Goal: Transaction & Acquisition: Book appointment/travel/reservation

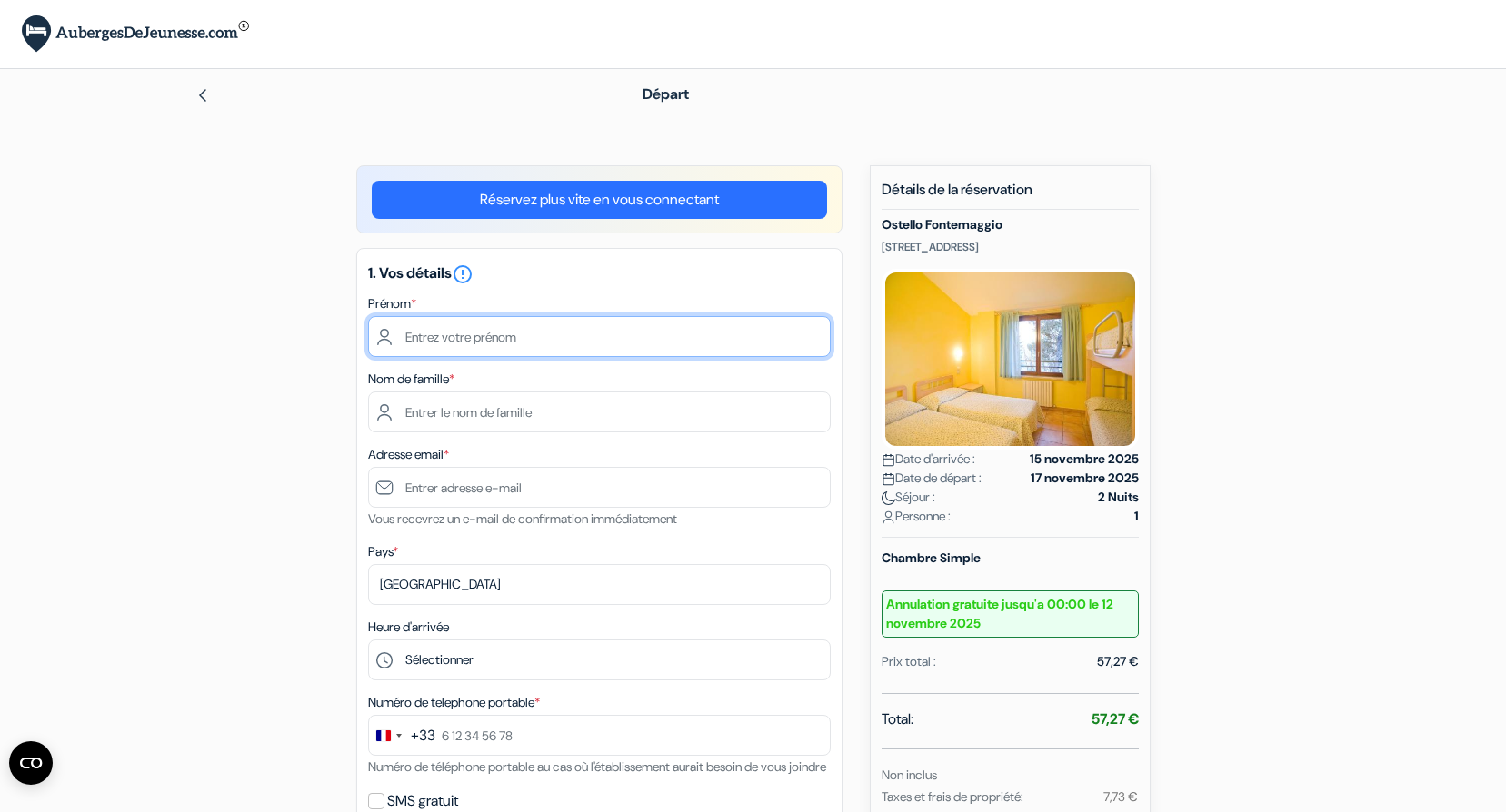
click at [444, 339] on input "text" at bounding box center [600, 337] width 463 height 41
type input "Aurélien"
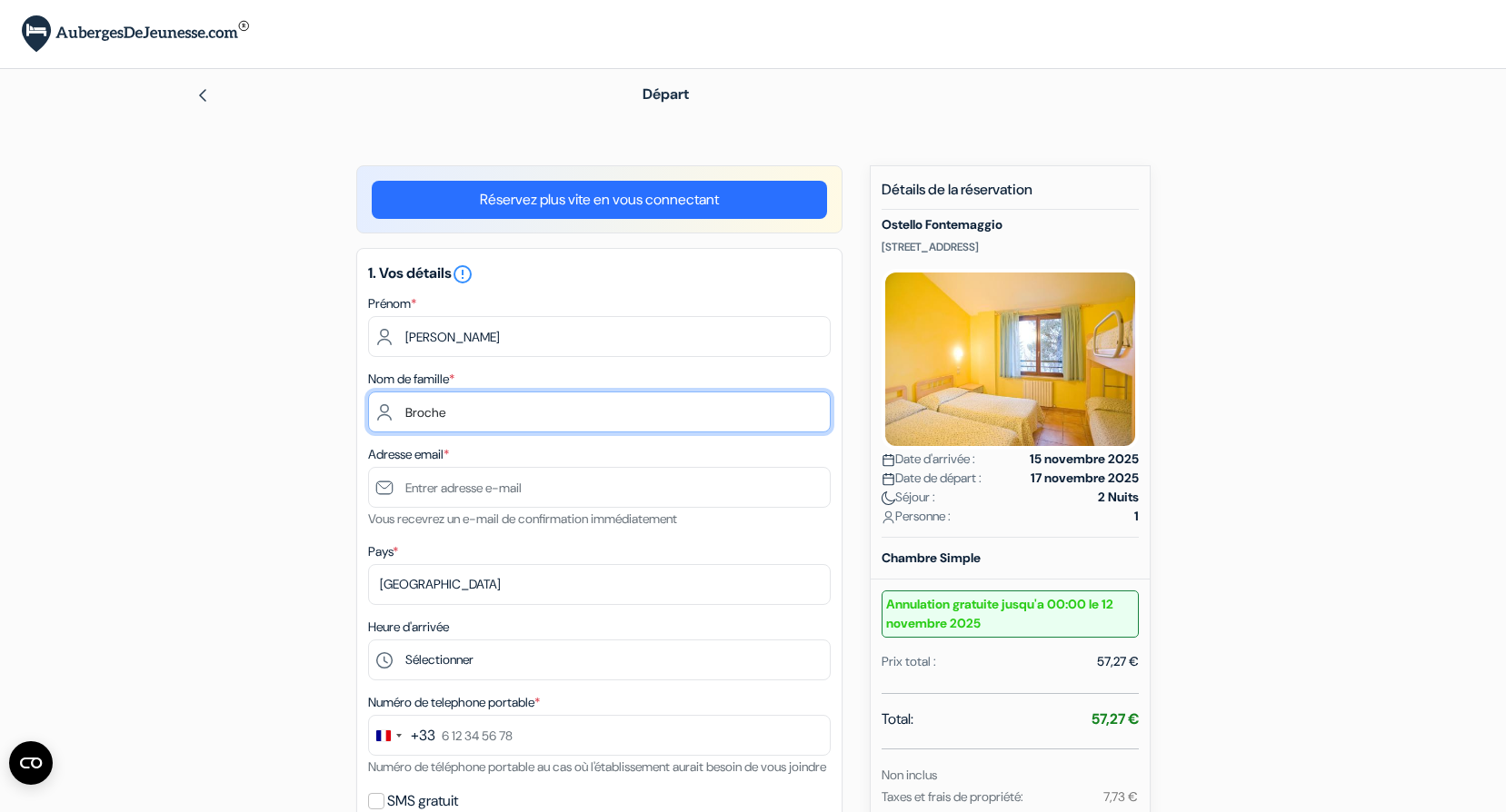
type input "Broche"
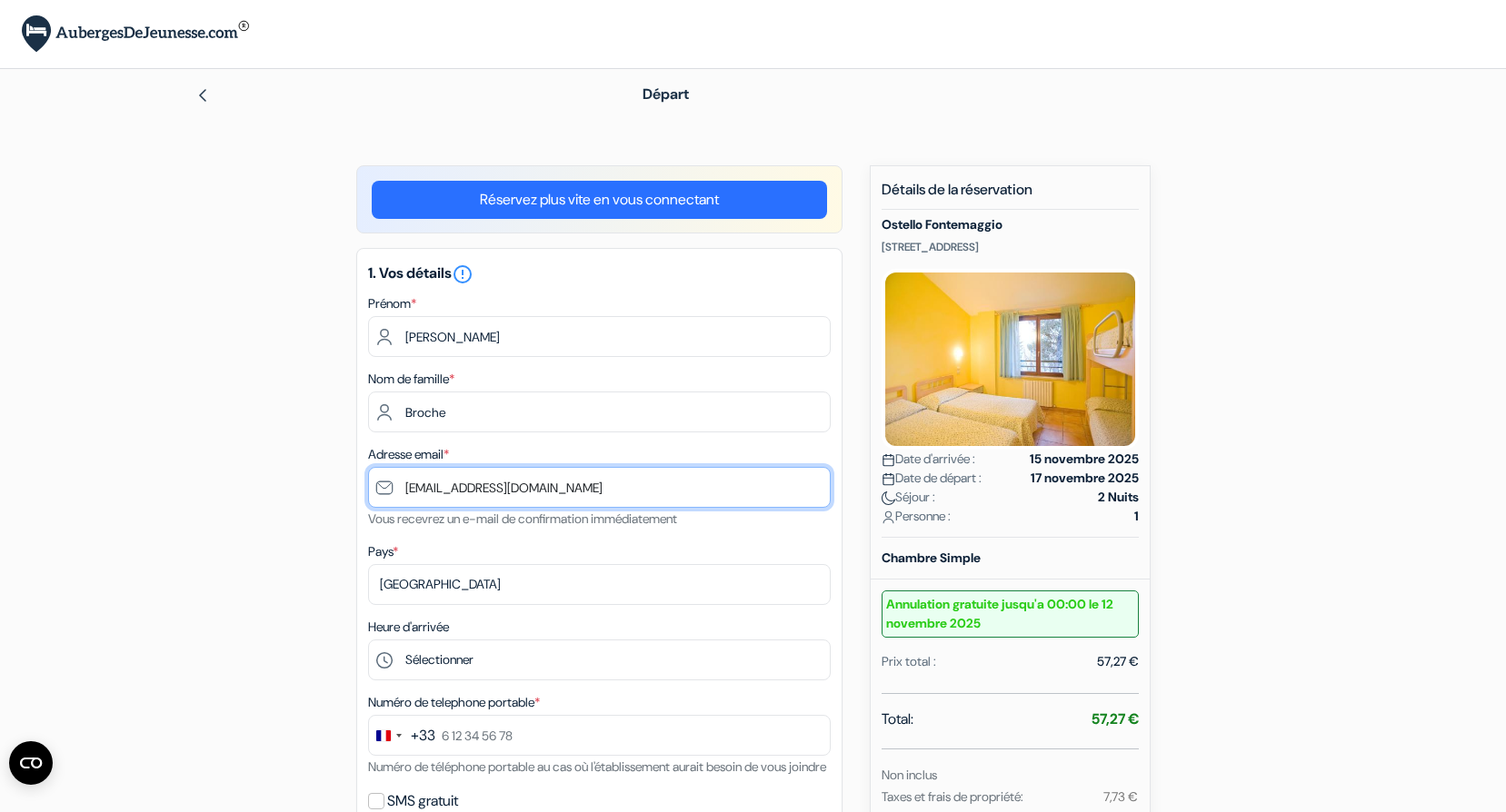
scroll to position [297, 0]
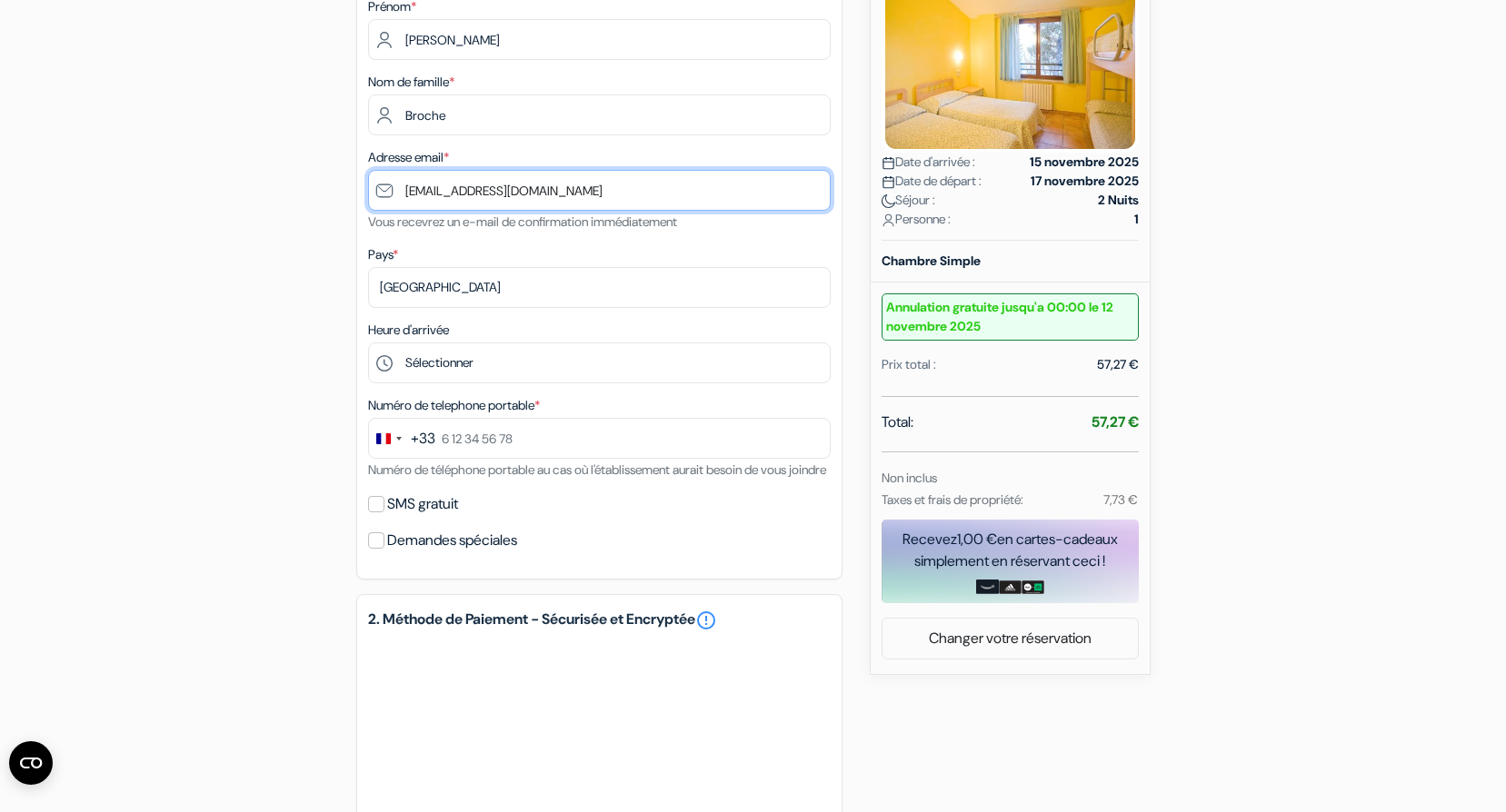
type input "[EMAIL_ADDRESS][DOMAIN_NAME]"
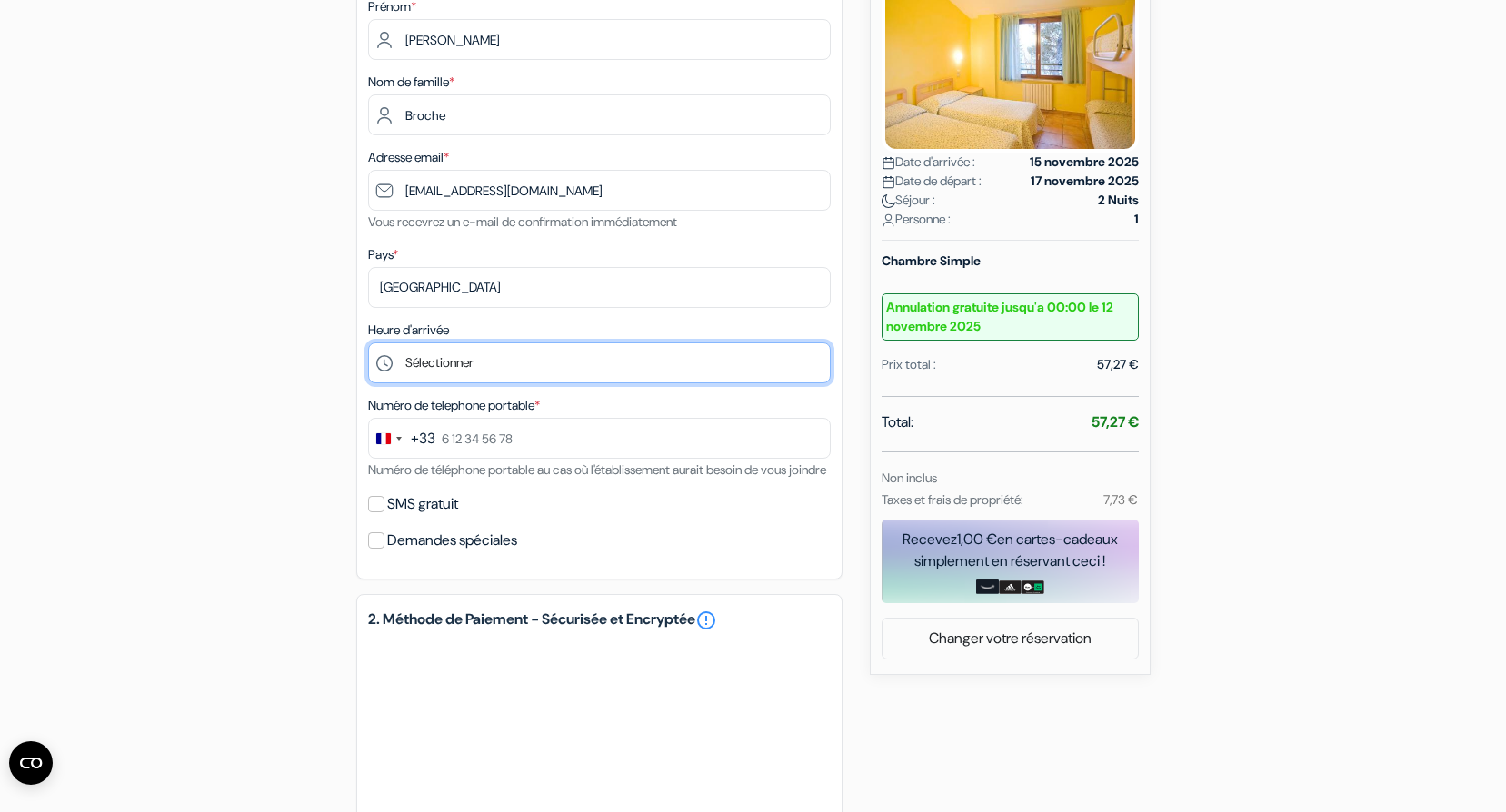
click at [478, 368] on select "Sélectionner 14:00 15:00 16:00 17:00 18:00 19:00 20:00" at bounding box center [600, 363] width 463 height 41
select select "20"
click at [369, 342] on select "Sélectionner 14:00 15:00 16:00 17:00 18:00 19:00 20:00" at bounding box center [600, 363] width 463 height 41
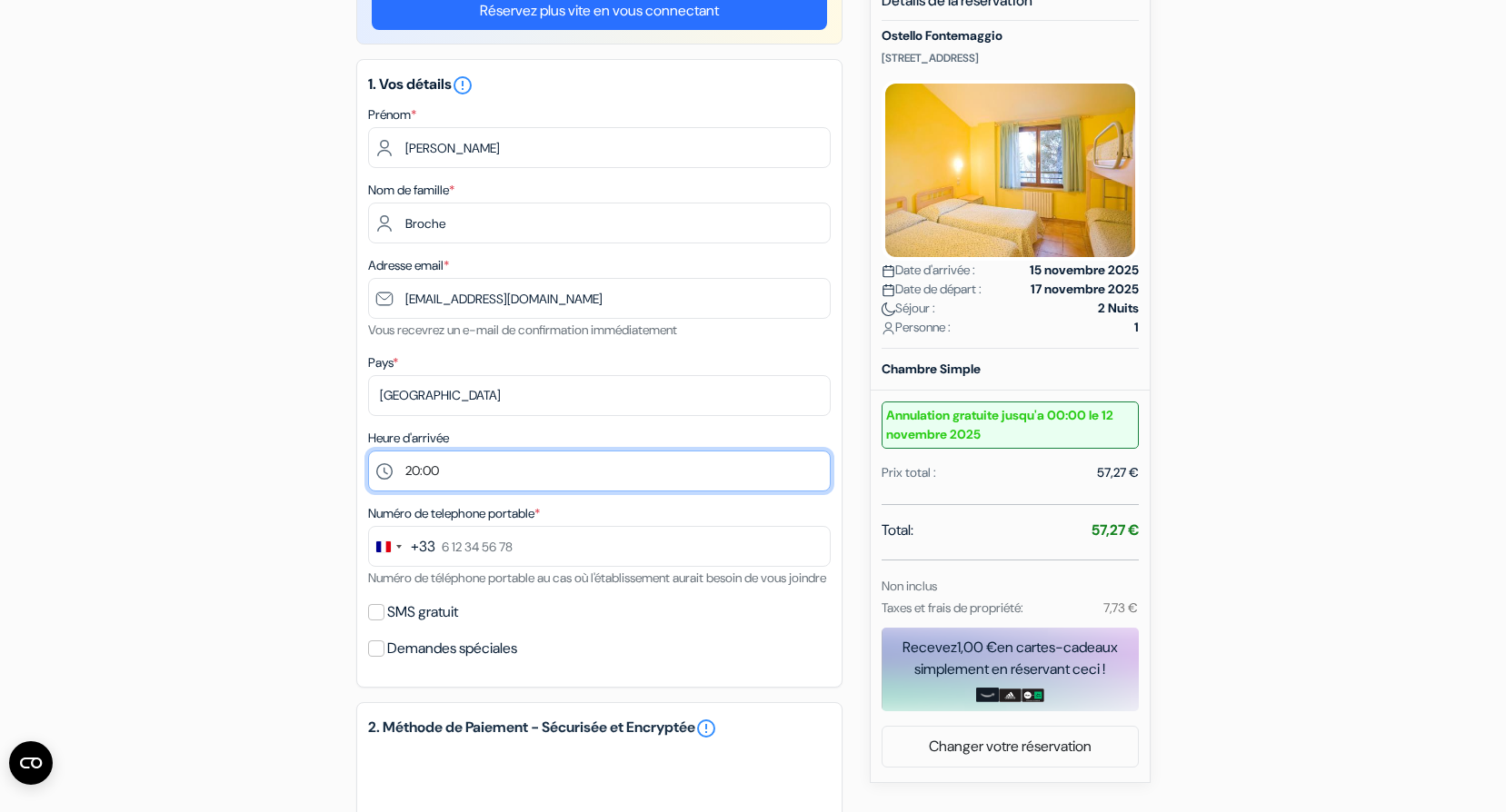
scroll to position [0, 0]
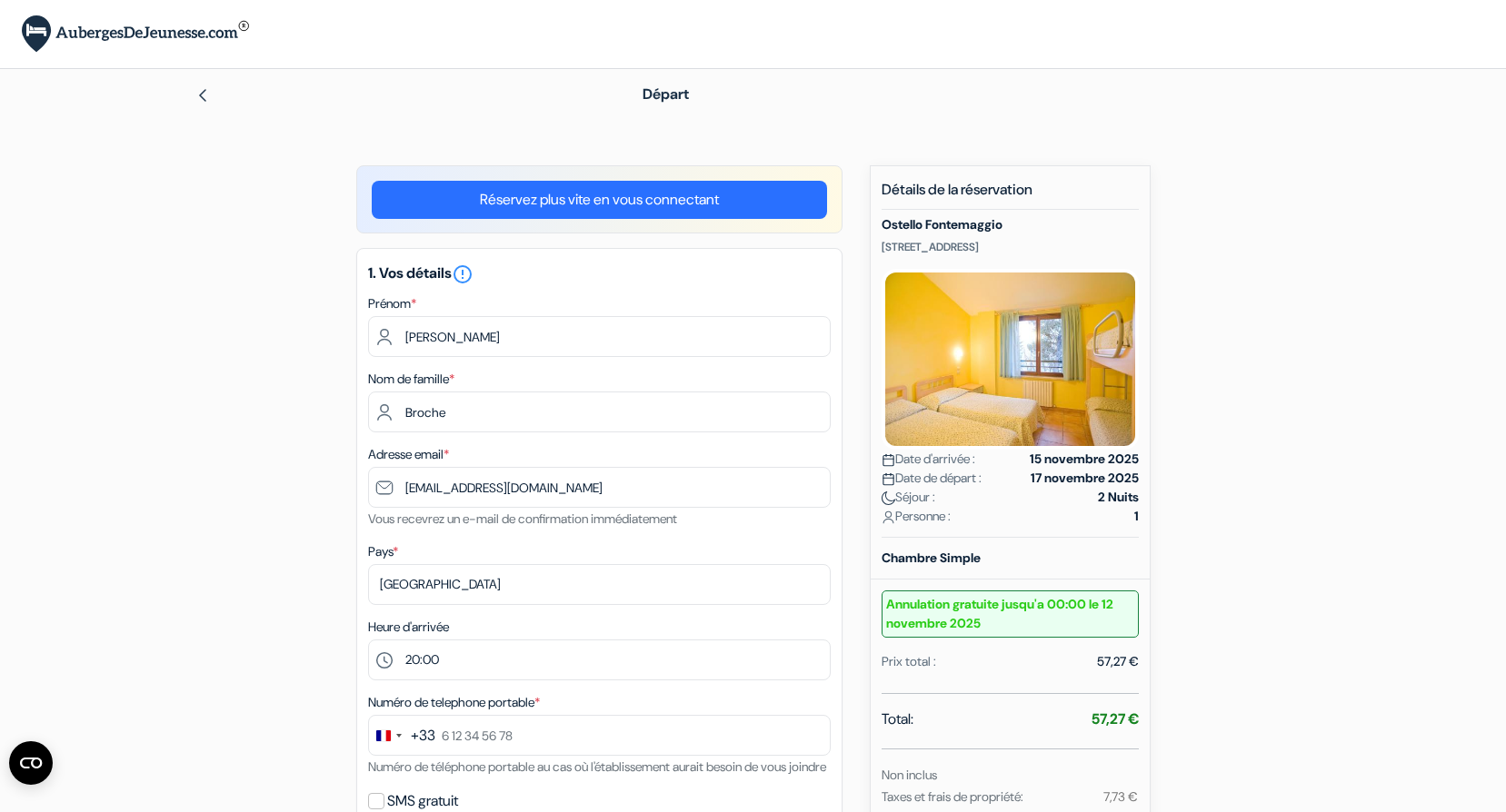
click at [885, 244] on p "24 Via Eremo delle Carceri, Assisi, Italie" at bounding box center [1010, 247] width 258 height 14
drag, startPoint x: 885, startPoint y: 244, endPoint x: 1076, endPoint y: 245, distance: 191.0
click at [1076, 245] on p "24 Via Eremo delle Carceri, Assisi, Italie" at bounding box center [1010, 247] width 258 height 14
copy p "24 Via Eremo delle Carceri, Assisi, Italie"
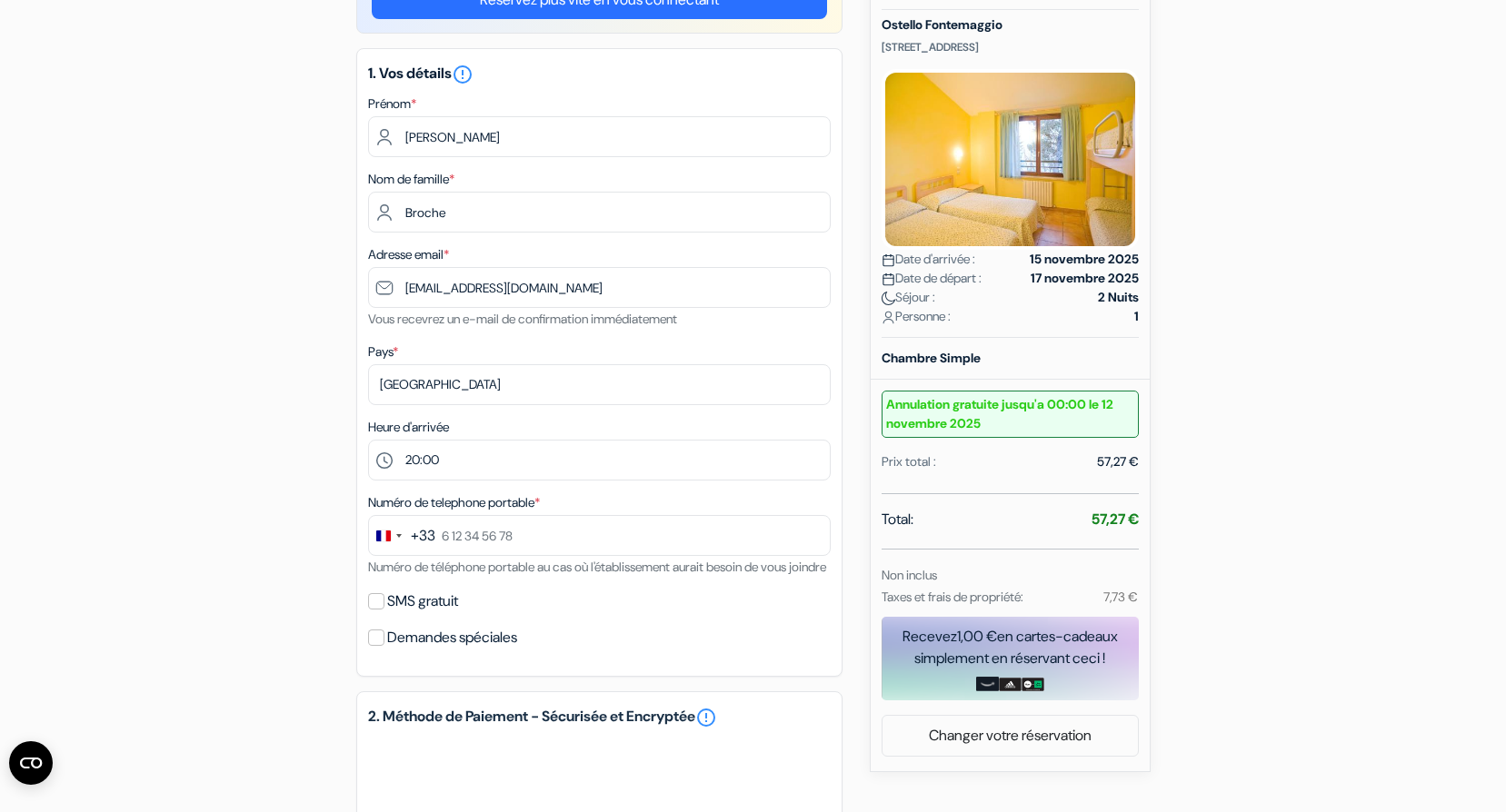
scroll to position [201, 0]
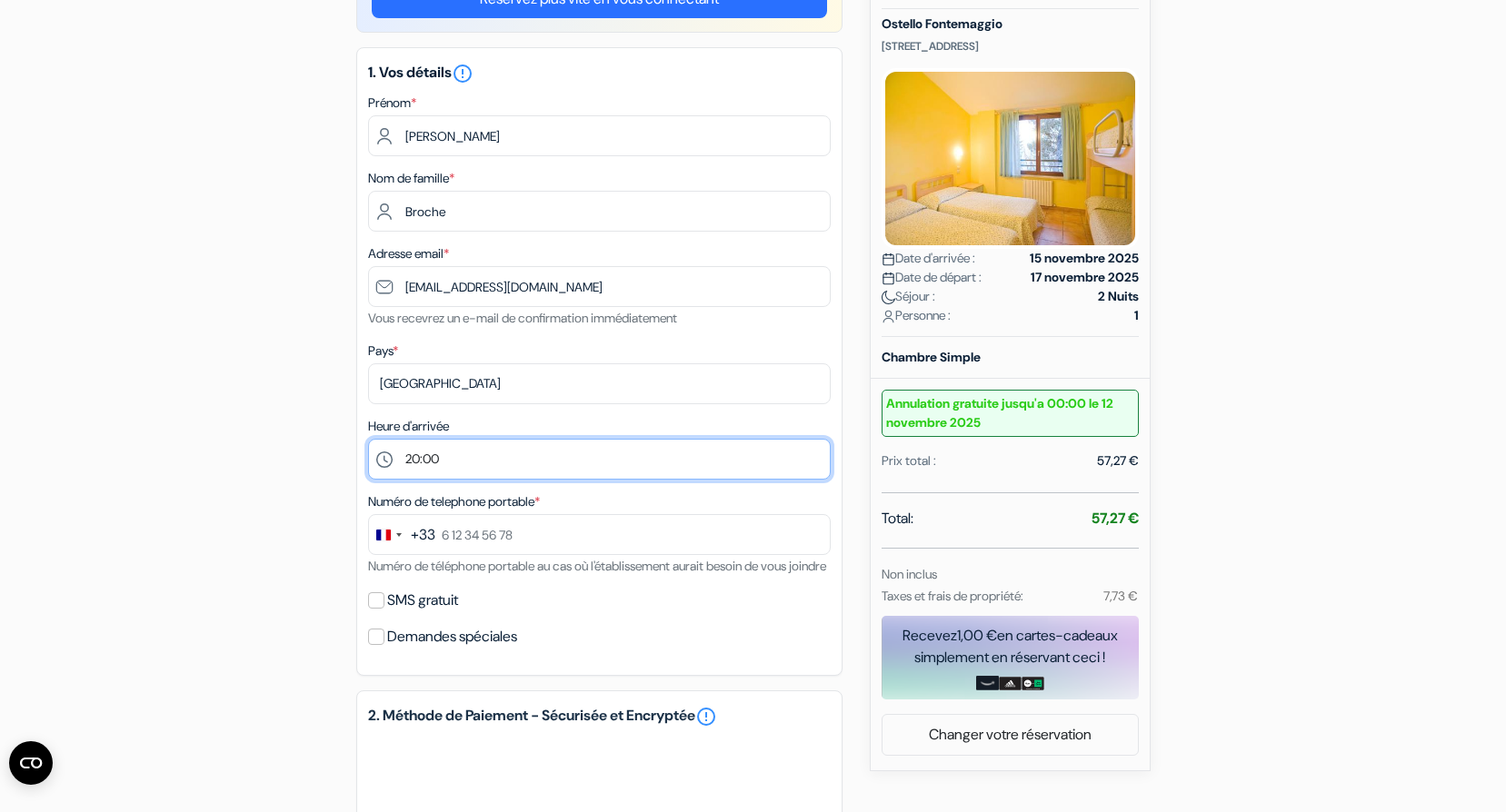
click at [507, 451] on select "Sélectionner 14:00 15:00 16:00 17:00 18:00 19:00 20:00" at bounding box center [600, 459] width 463 height 41
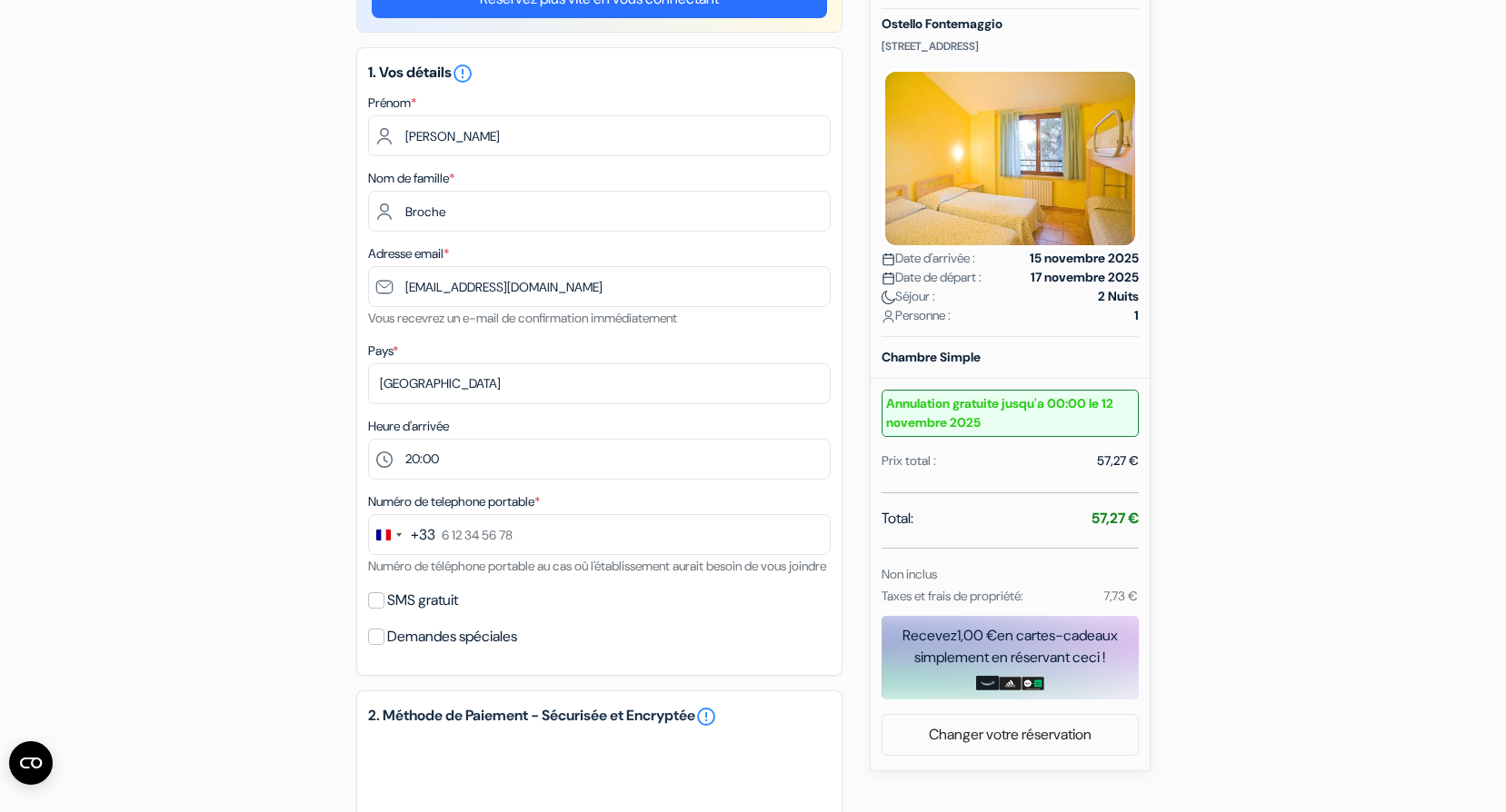
click at [235, 508] on div "add_box Ostello Fontemaggio 24 Via Eremo delle Carceri, Assisi, Italie Détails …" at bounding box center [753, 597] width 1200 height 1266
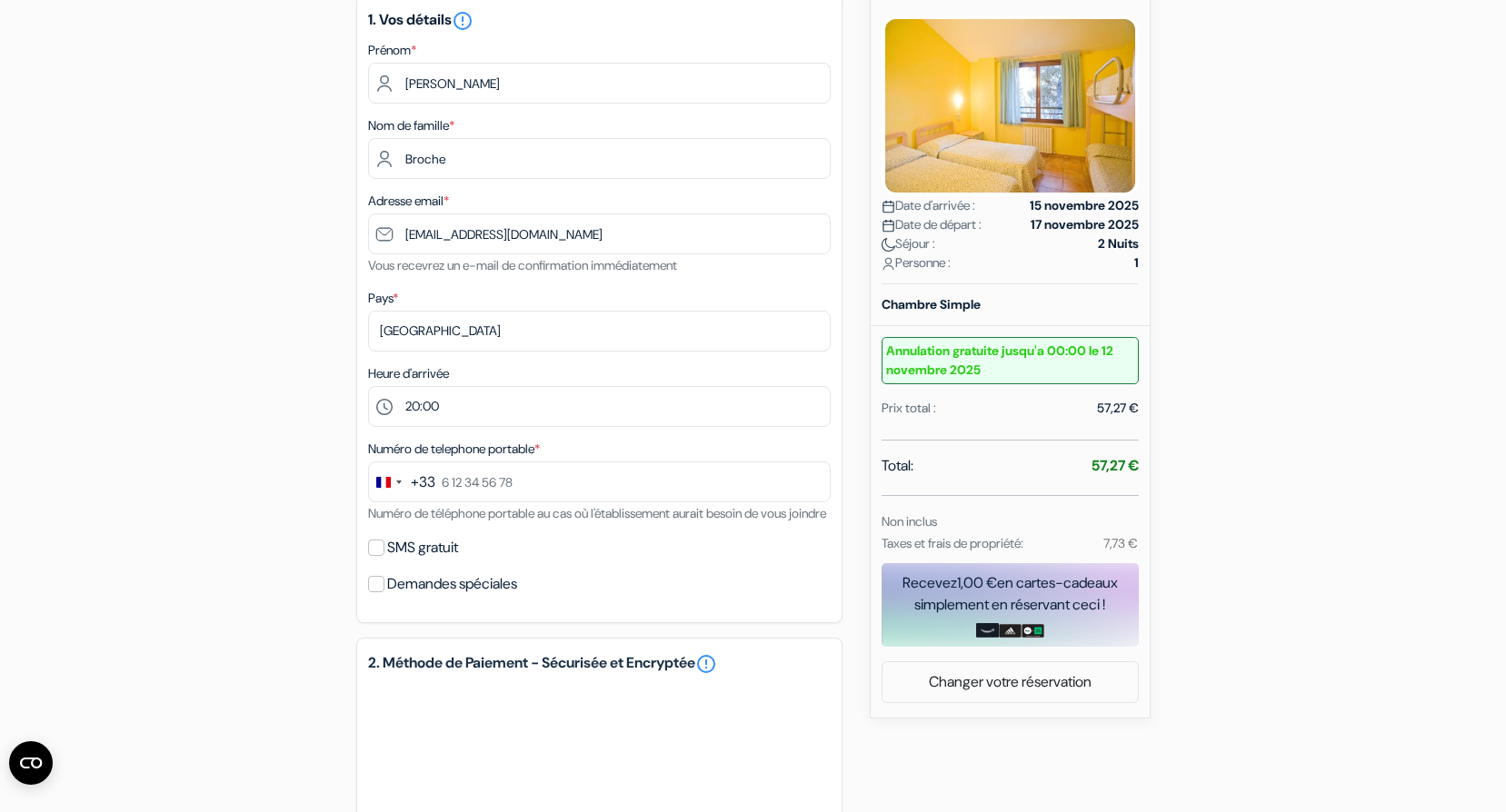
scroll to position [257, 0]
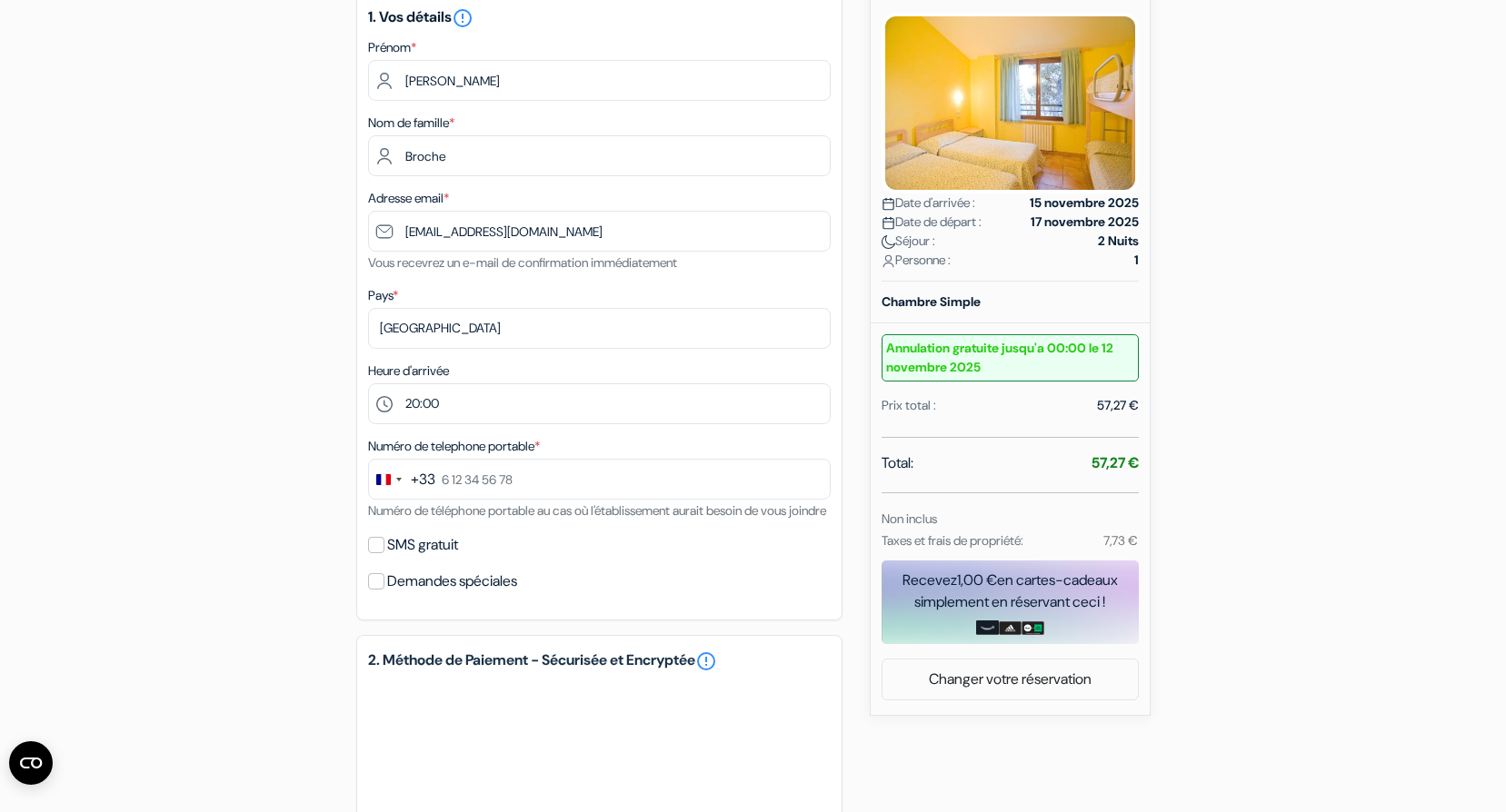
click at [365, 601] on div "1. Vos détails error_outline Prénom * Aurélien Nom de famille * Broche Adresse …" at bounding box center [599, 307] width 486 height 629
click at [377, 589] on input "Demandes spéciales" at bounding box center [376, 582] width 16 height 16
checkbox input "true"
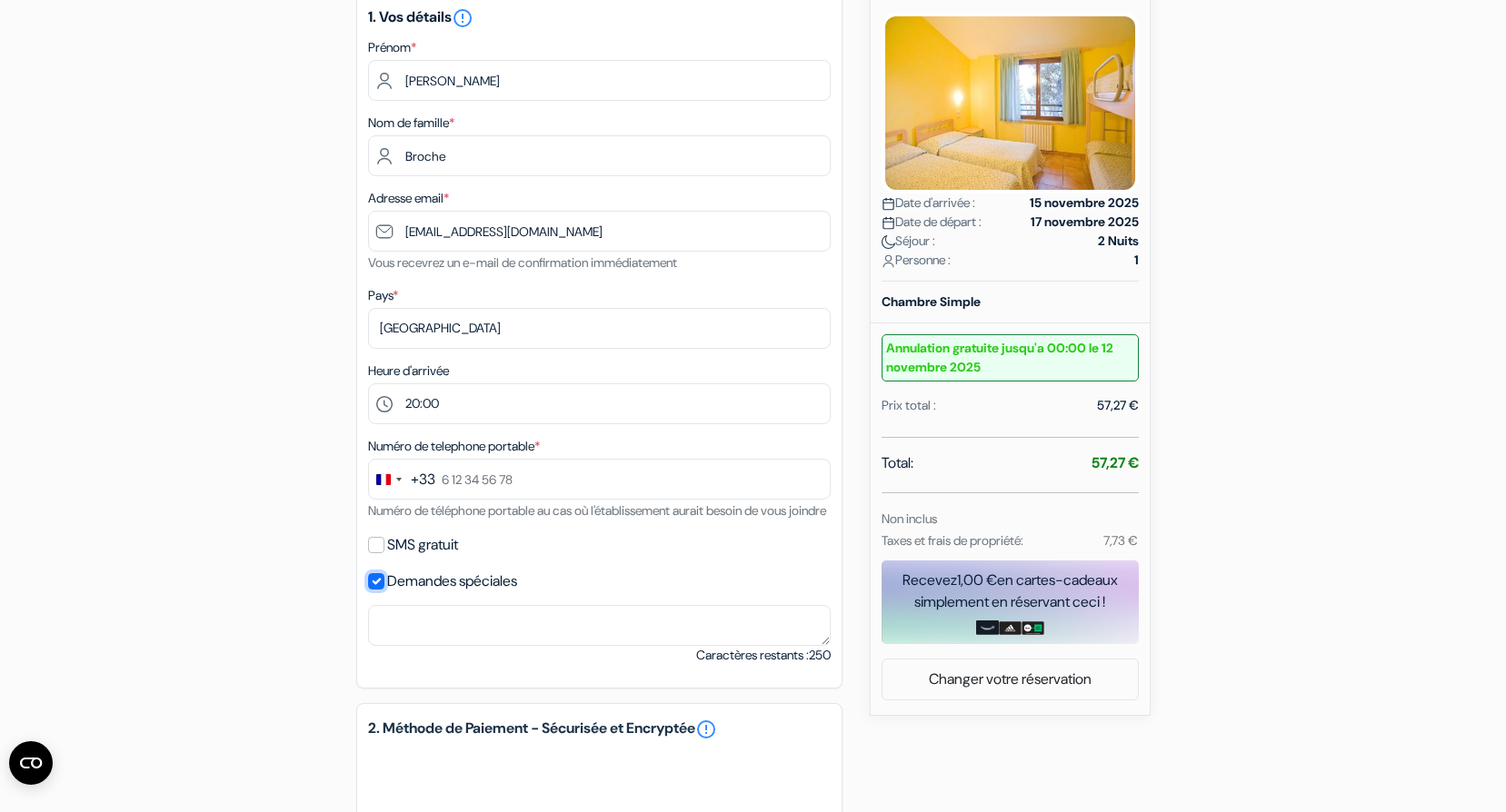
scroll to position [302, 0]
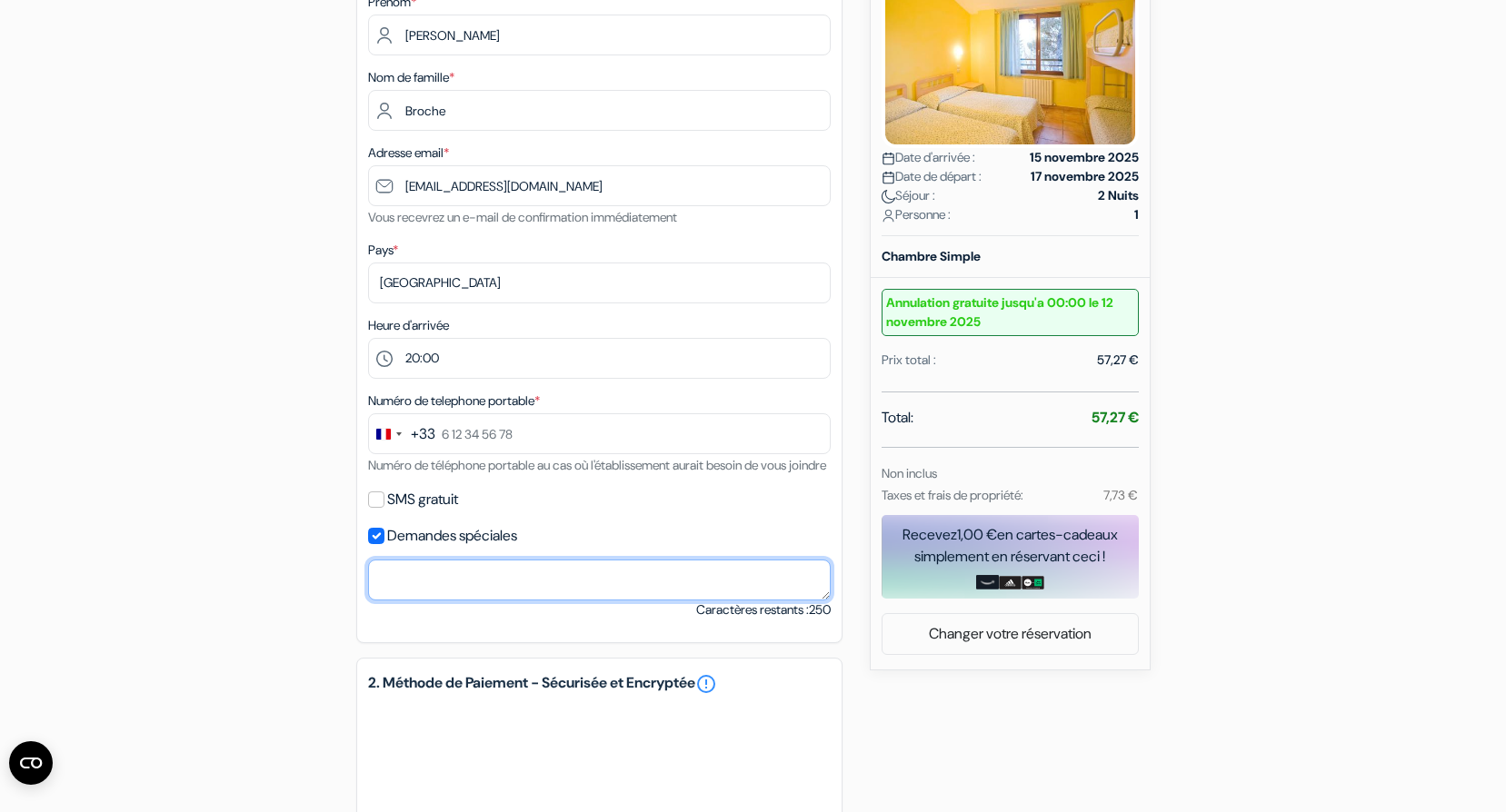
click at [501, 599] on textarea at bounding box center [600, 580] width 463 height 41
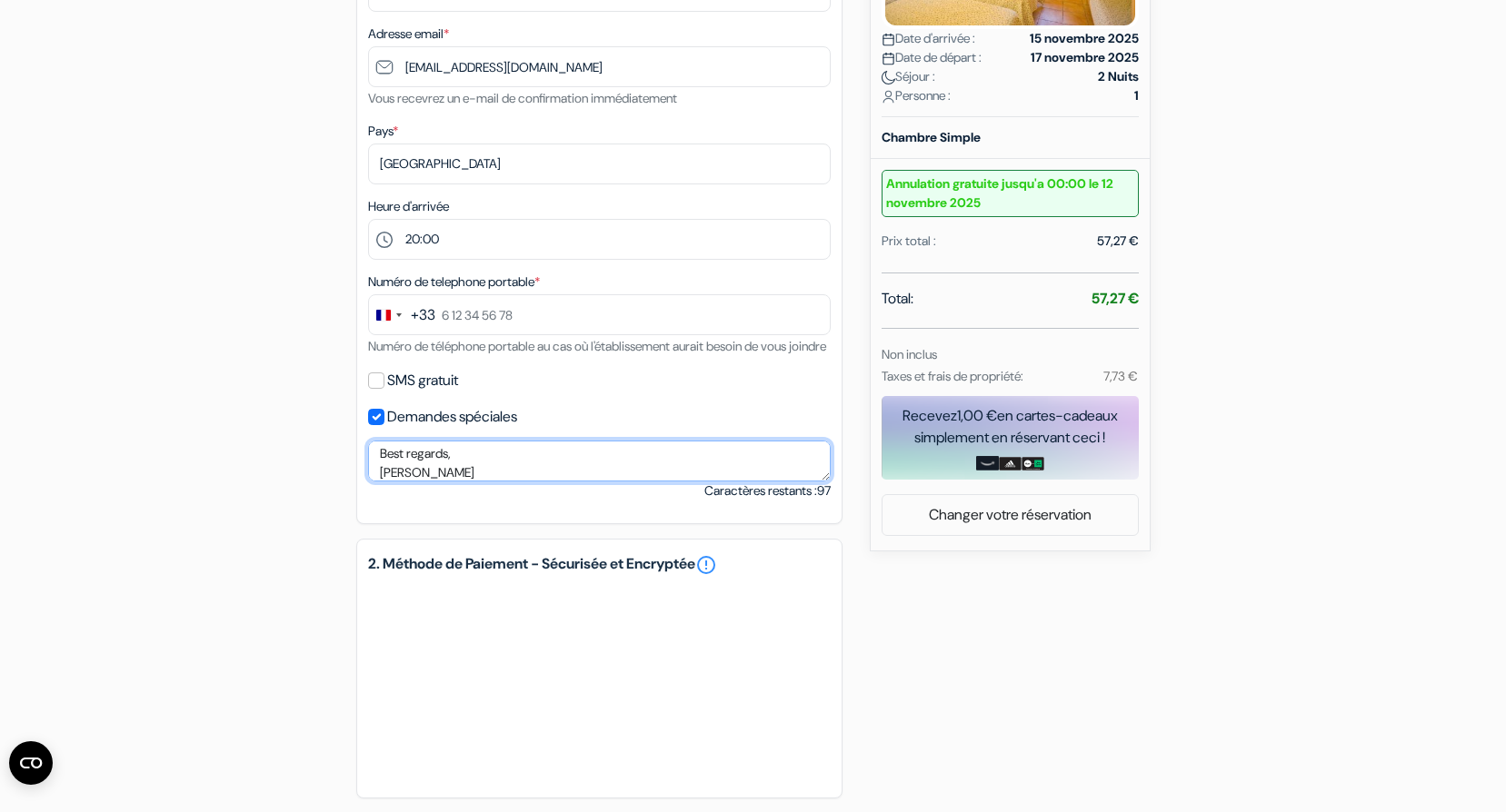
scroll to position [427, 0]
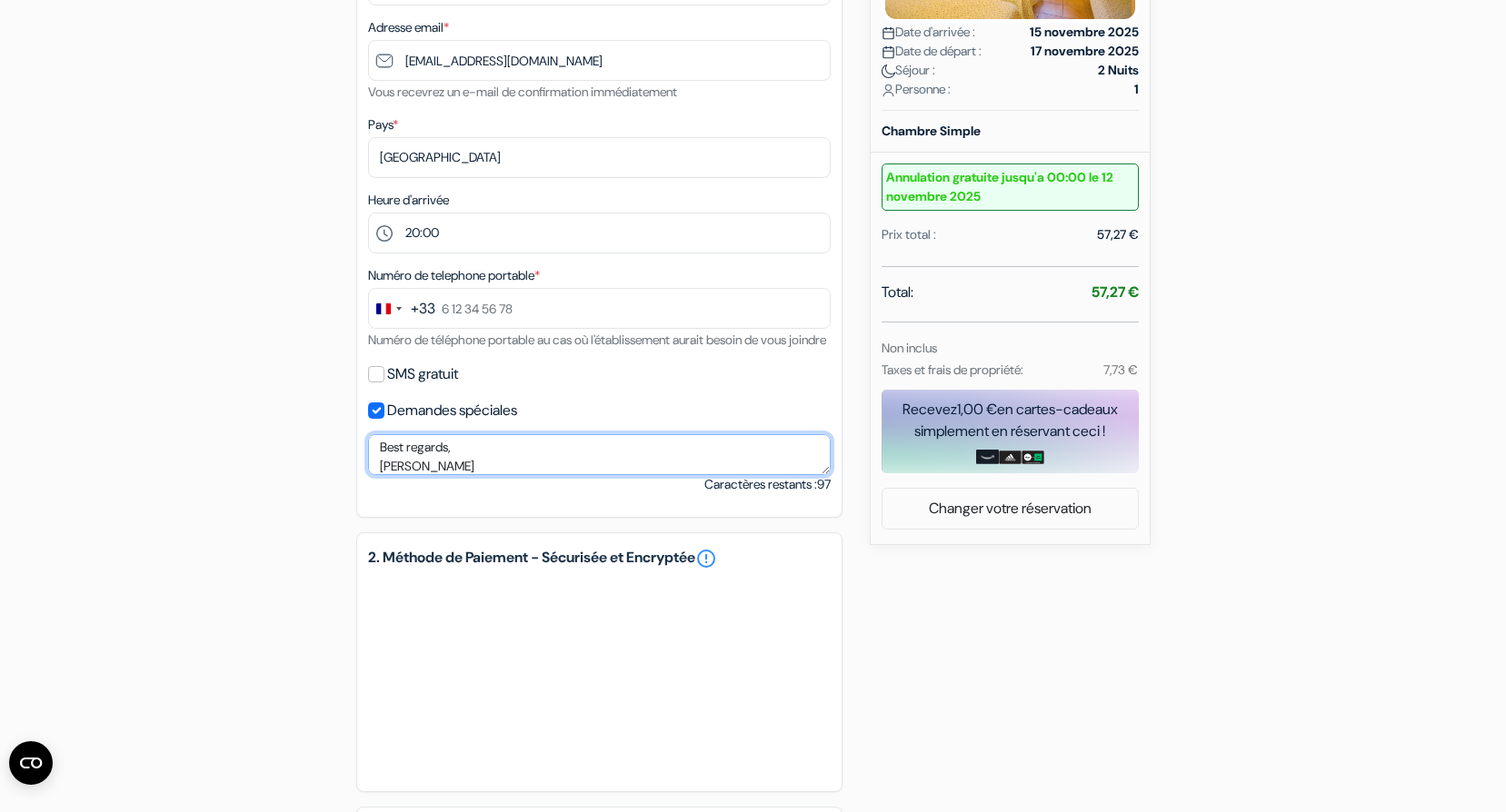
type textarea "Hello, Would it be possible to arrive around 22:30? I come by train and I will …"
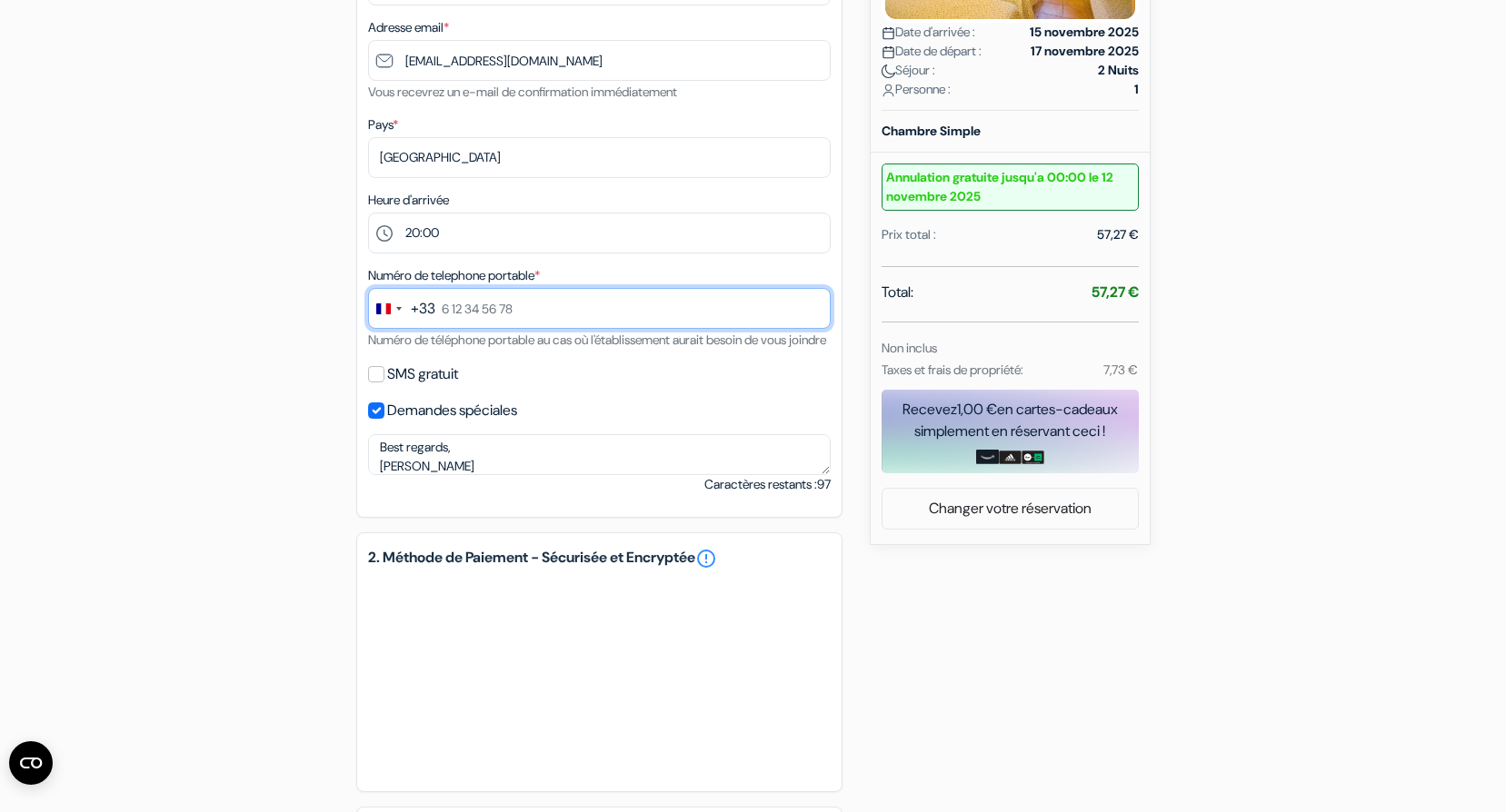
click at [506, 305] on input "text" at bounding box center [600, 309] width 463 height 41
type input "0652782295"
click at [303, 483] on div "add_box Ostello Fontemaggio 24 Via Eremo delle Carceri, Assisi, Italie Détails …" at bounding box center [753, 405] width 1200 height 1334
click at [377, 383] on input "SMS gratuit" at bounding box center [376, 374] width 16 height 16
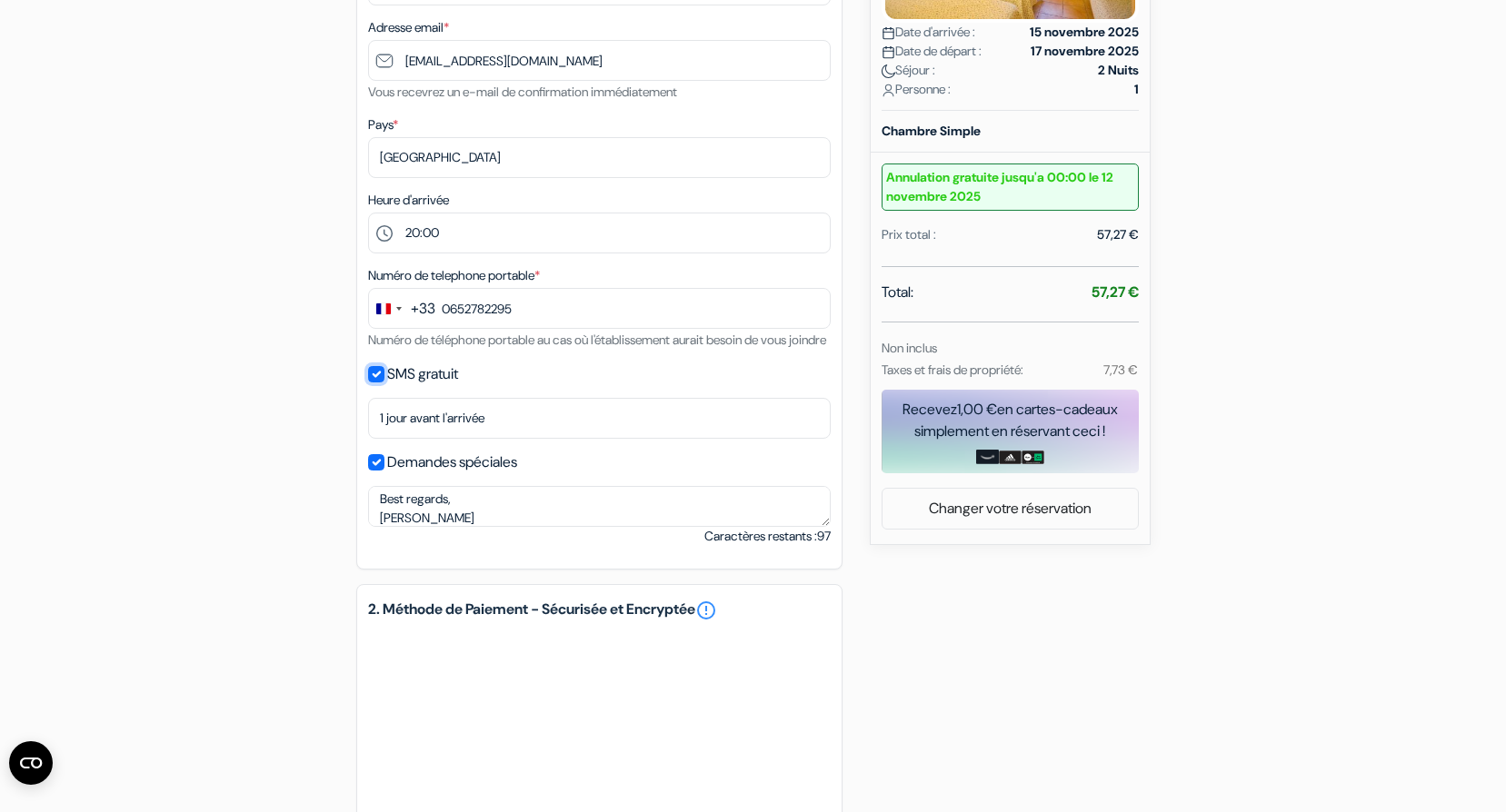
click at [377, 383] on input "SMS gratuit" at bounding box center [376, 374] width 16 height 16
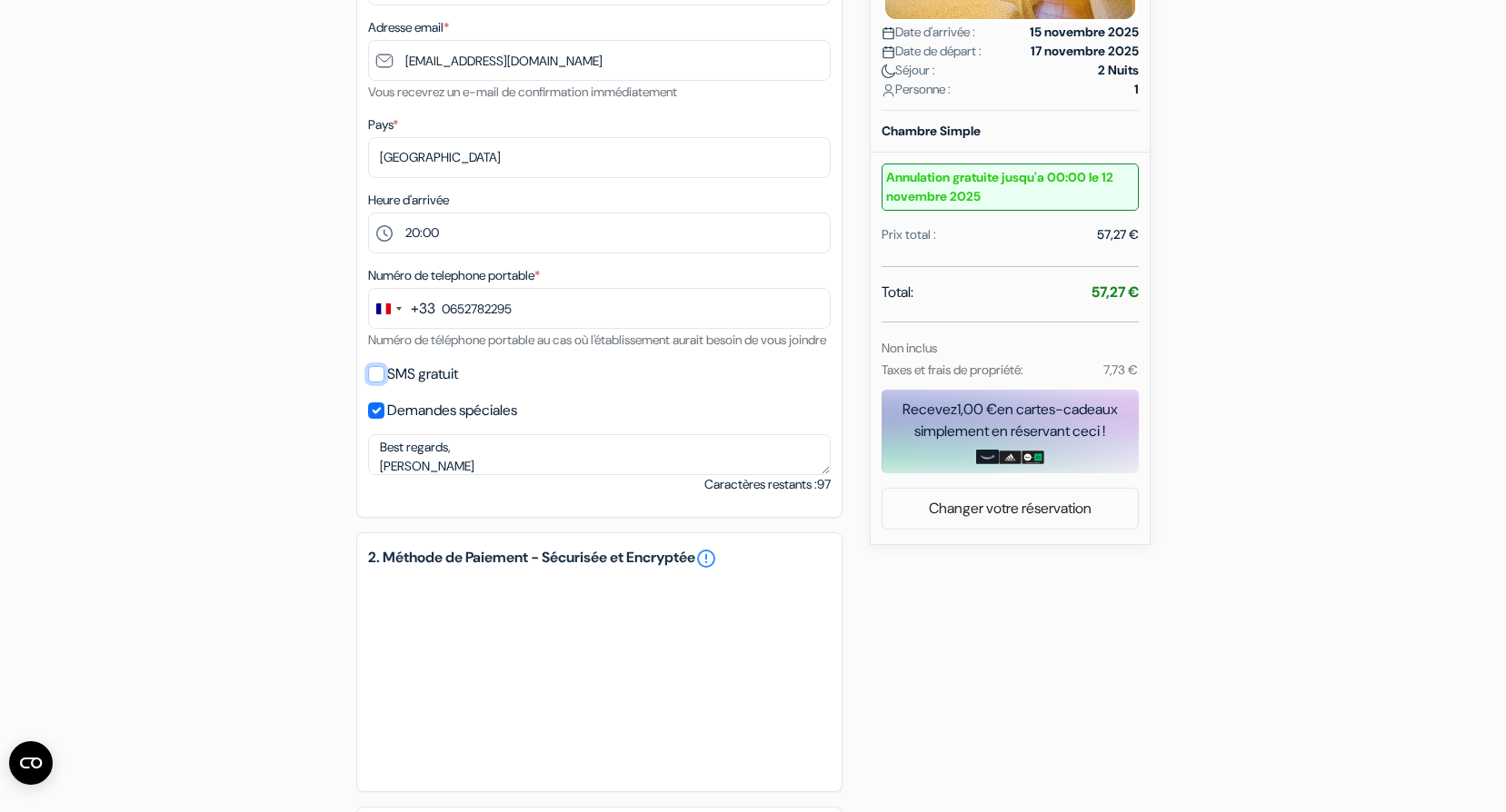
click at [380, 383] on input "SMS gratuit" at bounding box center [376, 374] width 16 height 16
checkbox input "true"
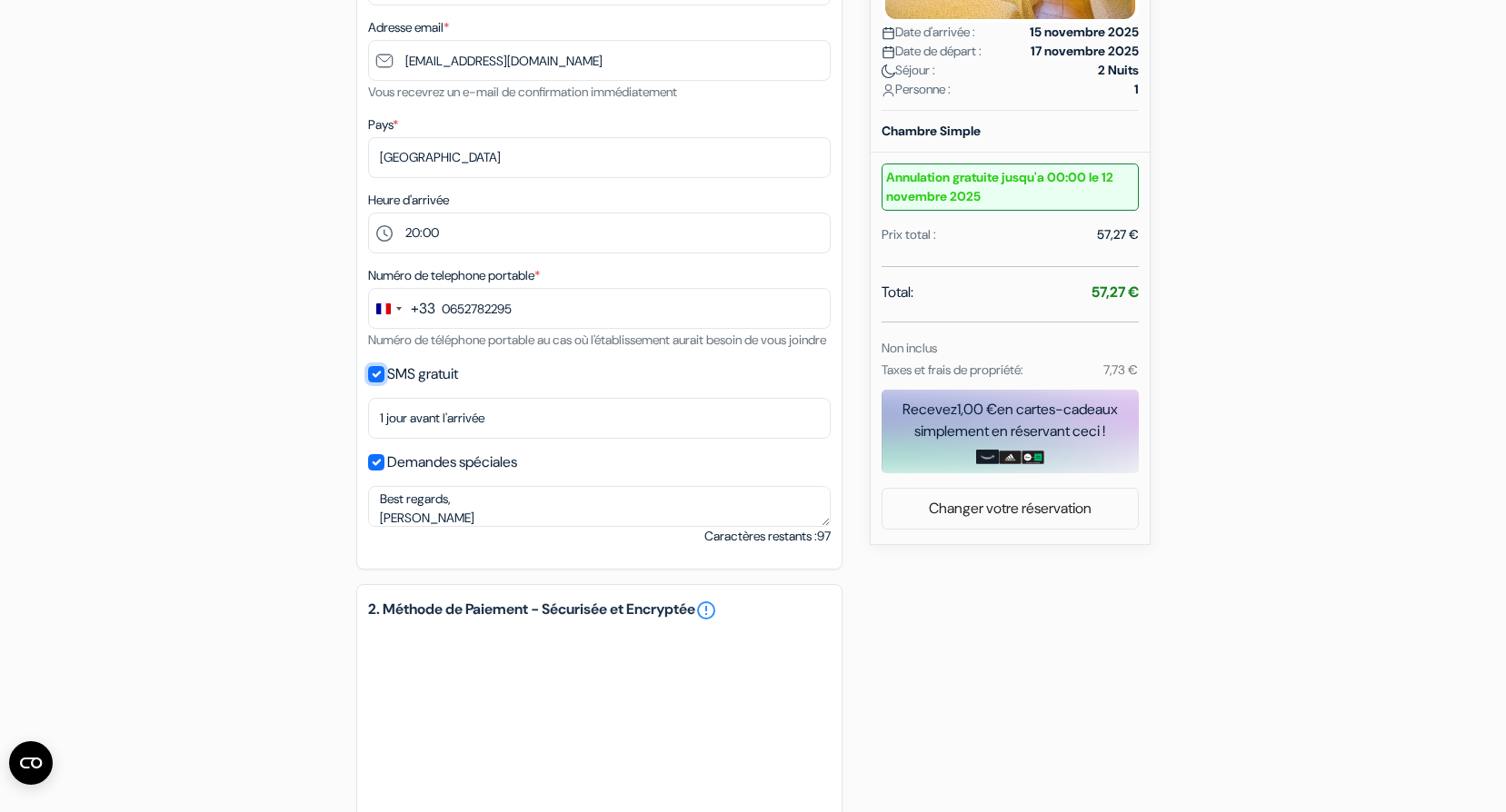
scroll to position [778, 0]
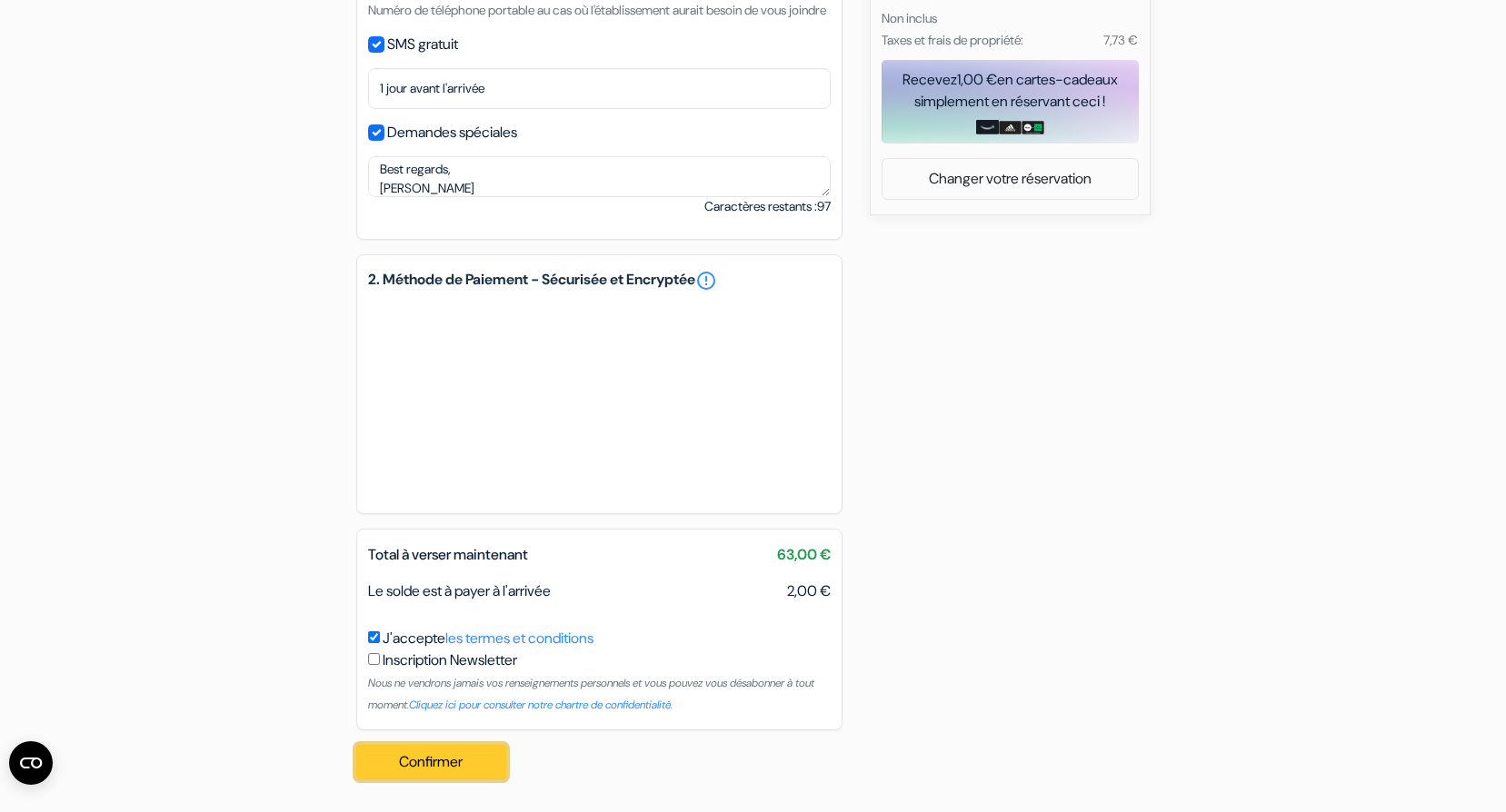
click at [435, 761] on button "Confirmer Loading..." at bounding box center [431, 763] width 151 height 35
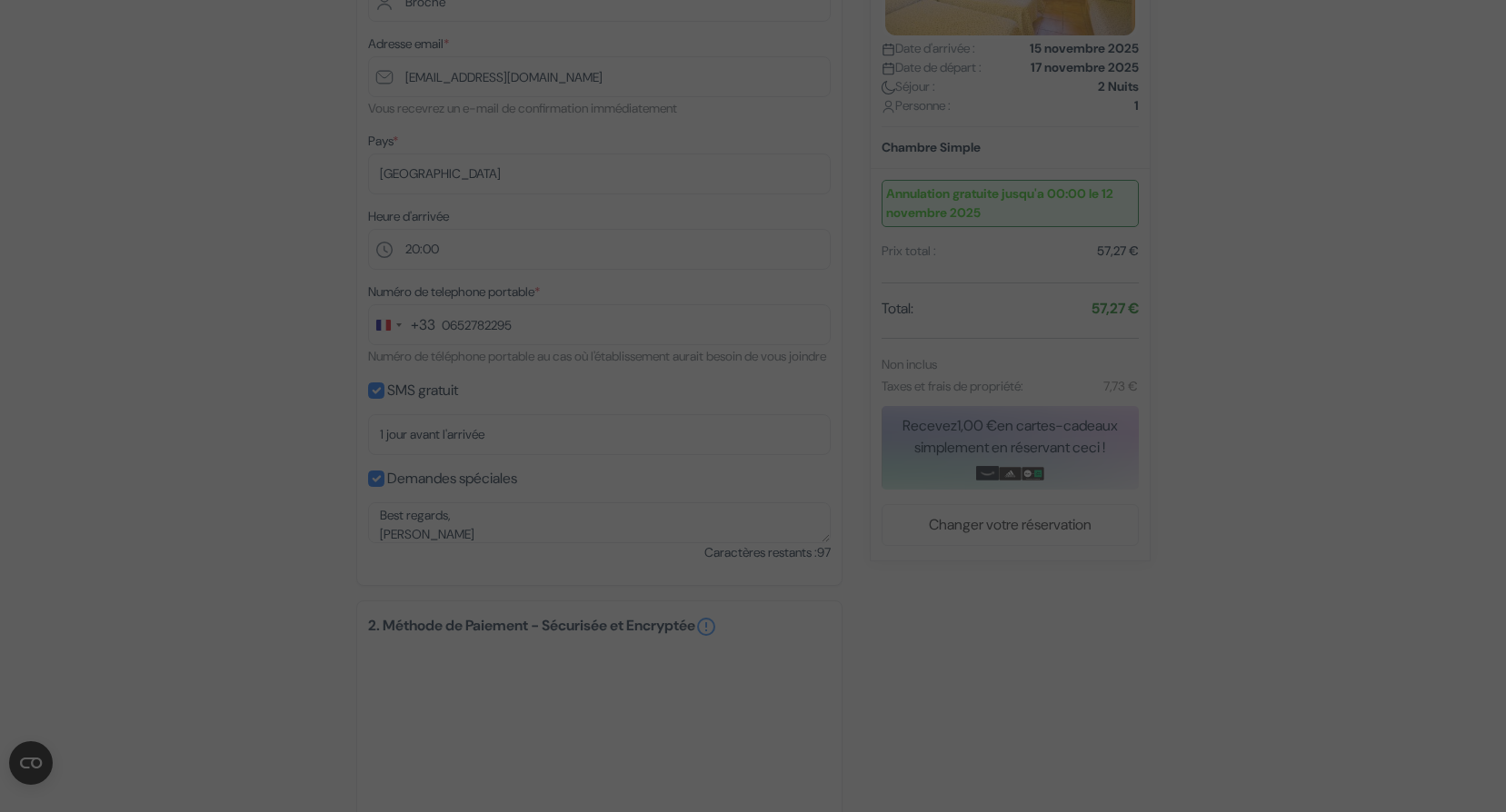
scroll to position [357, 0]
